Goal: Find specific page/section: Find specific page/section

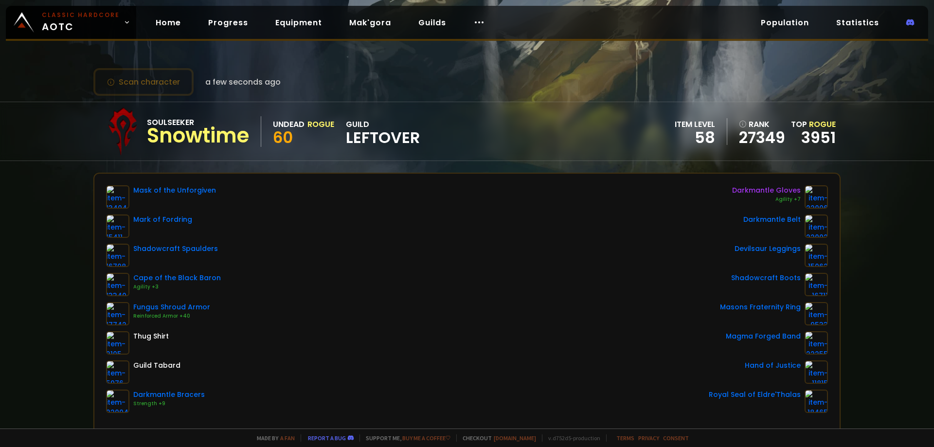
scroll to position [49, 0]
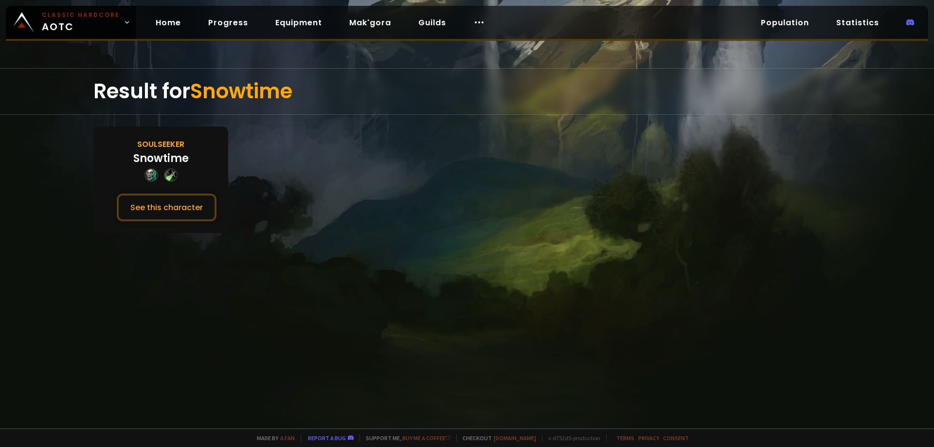
drag, startPoint x: 475, startPoint y: 141, endPoint x: 473, endPoint y: 146, distance: 6.2
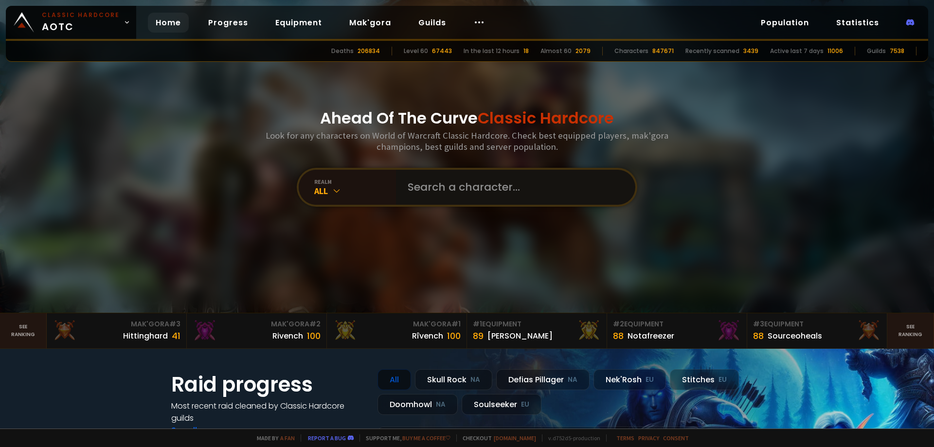
click at [464, 194] on input "text" at bounding box center [513, 187] width 222 height 35
paste input "Cluegimax"
type input "Cluegimax"
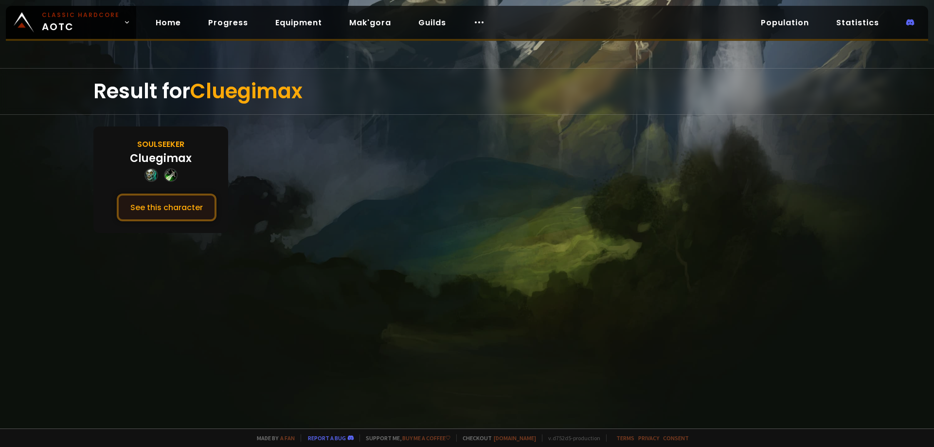
click at [178, 209] on button "See this character" at bounding box center [167, 208] width 100 height 28
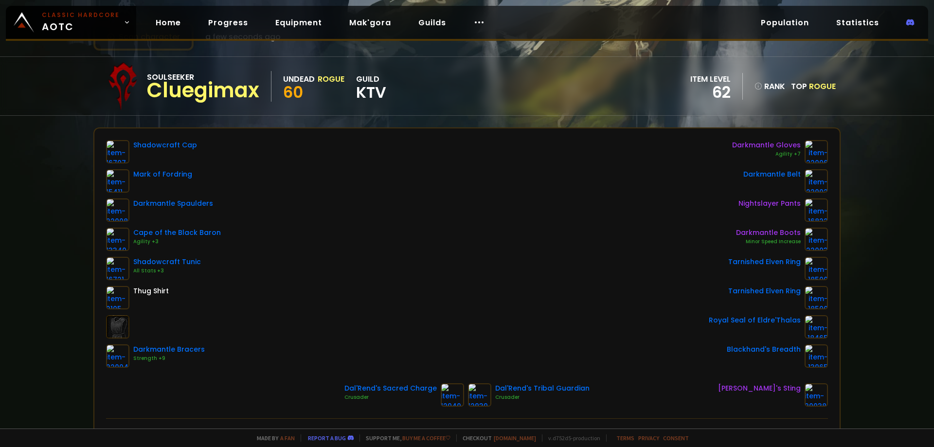
scroll to position [49, 0]
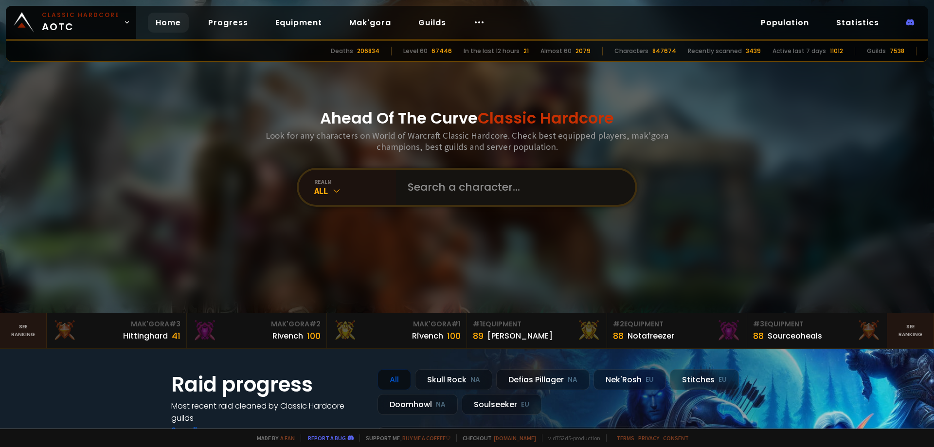
click at [434, 189] on input "text" at bounding box center [513, 187] width 222 height 35
paste input "Gorgonzolax"
type input "Gorgonzolax"
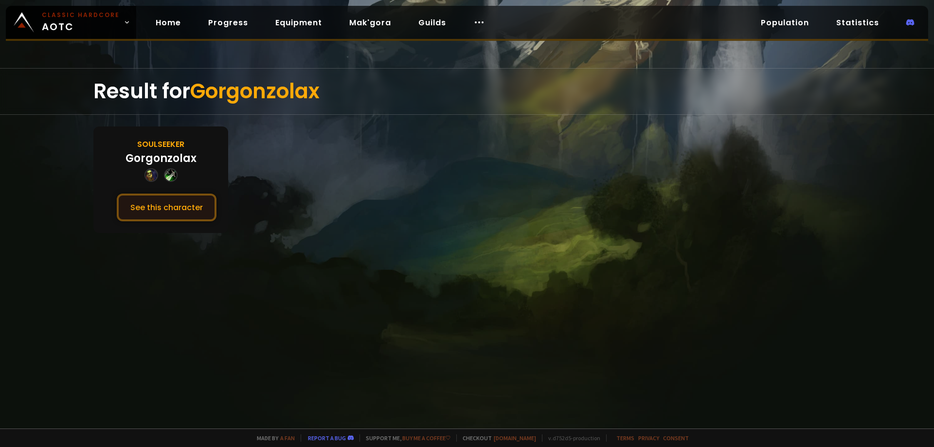
click at [155, 198] on button "See this character" at bounding box center [167, 208] width 100 height 28
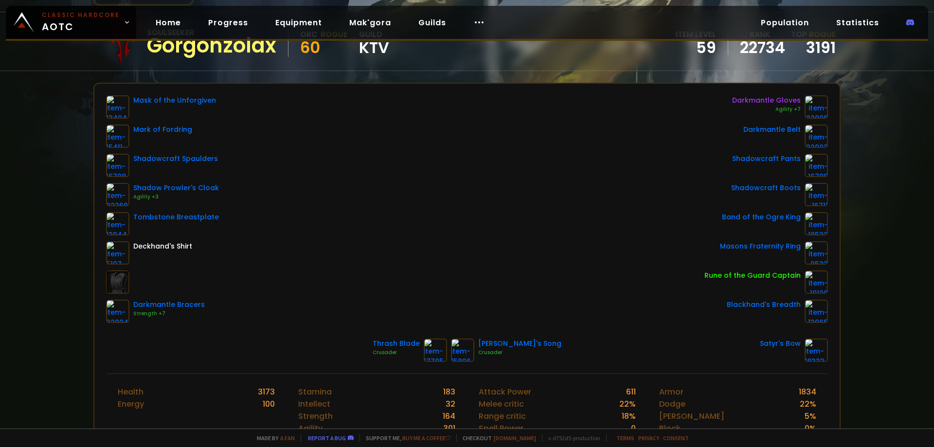
scroll to position [97, 0]
